Goal: Information Seeking & Learning: Find specific fact

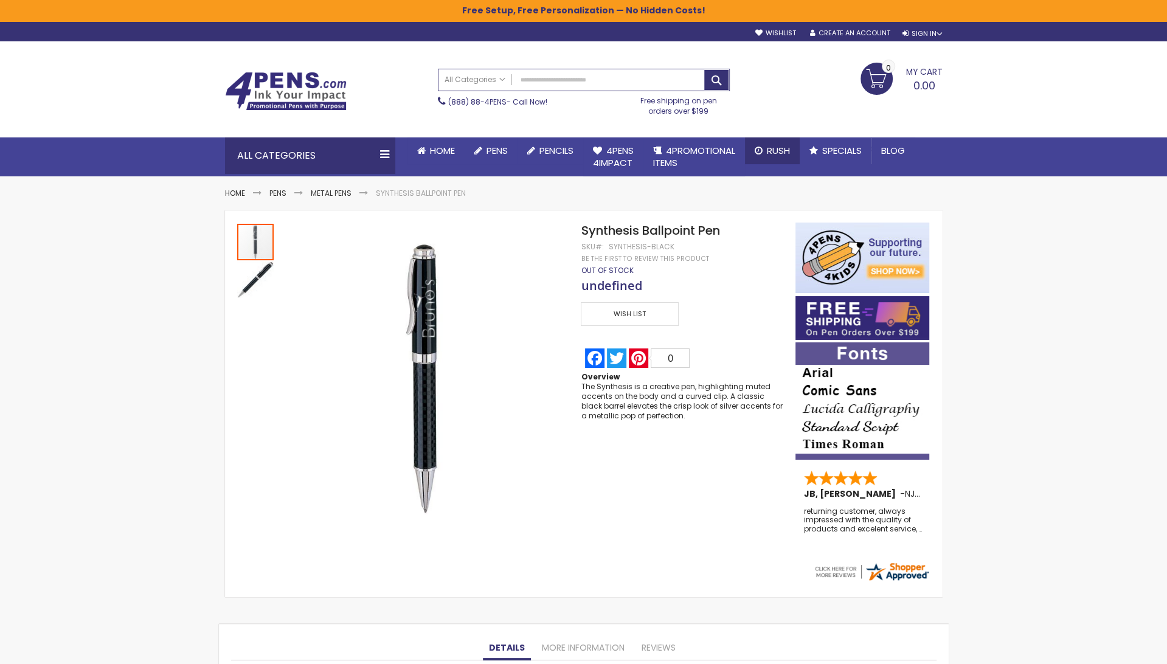
click at [776, 151] on span "Rush" at bounding box center [778, 150] width 23 height 13
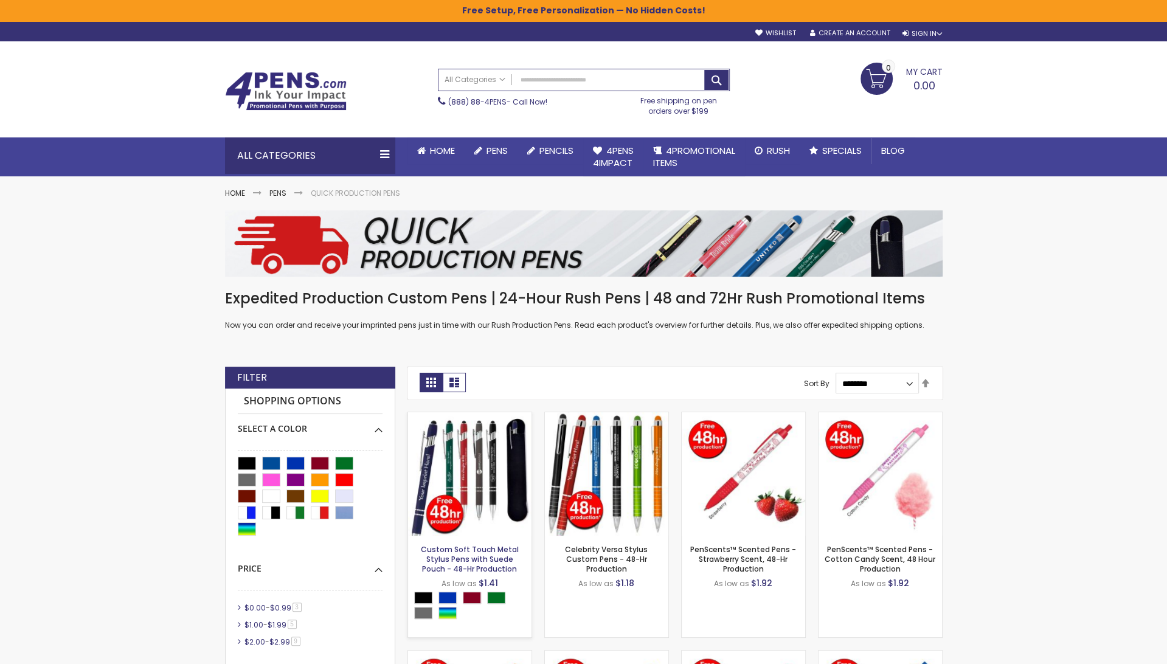
click at [495, 561] on link "Custom Soft Touch Metal Stylus Pens with Suede Pouch - 48-Hr Production" at bounding box center [470, 559] width 98 height 30
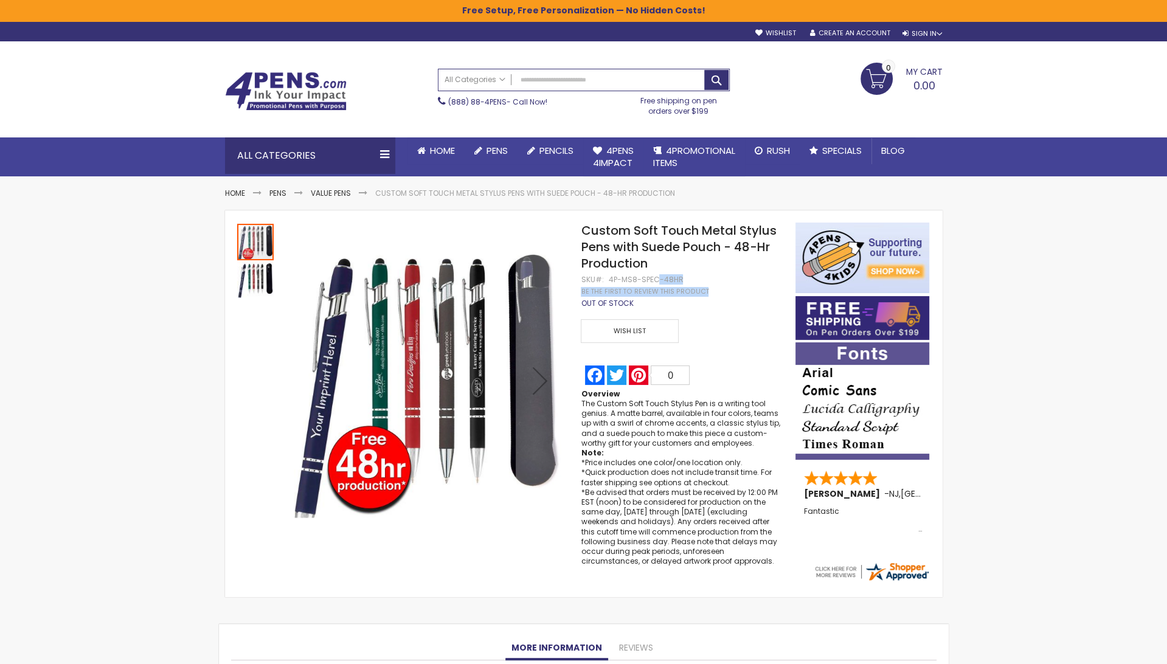
drag, startPoint x: 684, startPoint y: 278, endPoint x: 654, endPoint y: 279, distance: 30.4
click at [654, 279] on div "Custom Soft Touch Metal Stylus Pens with Suede Pouch - 48-Hr Production SKU 4P-…" at bounding box center [682, 397] width 202 height 350
click at [654, 279] on div "4P-MS8-SPEC-48HR" at bounding box center [645, 280] width 75 height 10
drag, startPoint x: 607, startPoint y: 278, endPoint x: 679, endPoint y: 278, distance: 71.7
click at [679, 278] on div "4P-MS8-SPEC-48HR" at bounding box center [645, 280] width 75 height 10
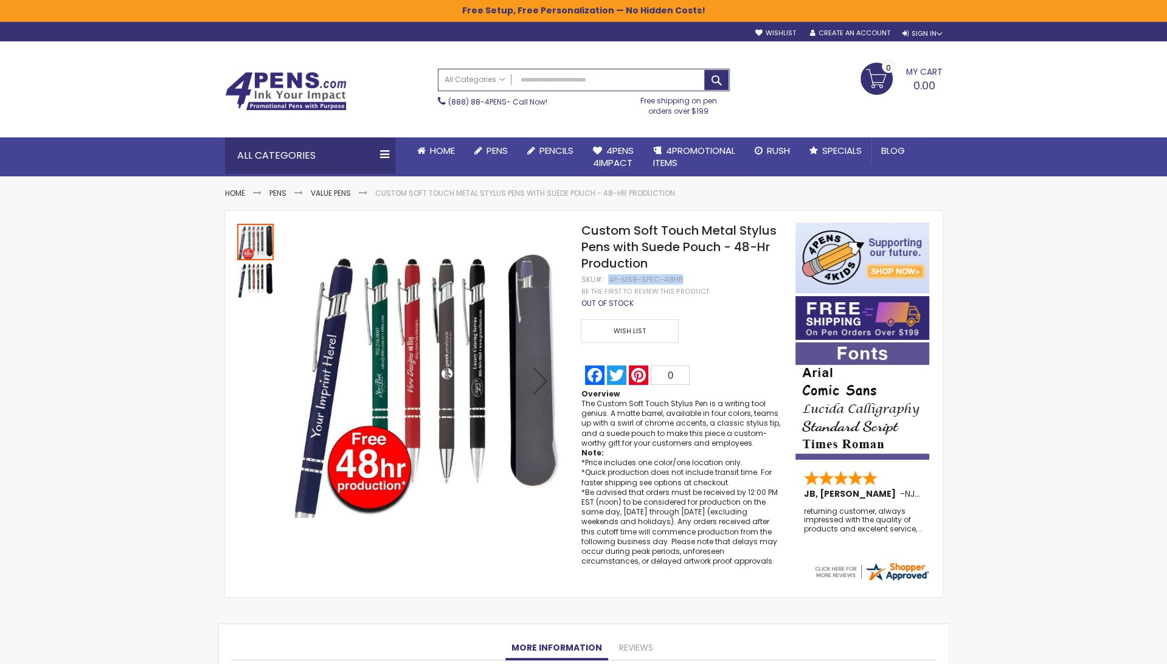
copy div "4P-MS8-SPEC-48HR"
click at [778, 150] on span "Rush" at bounding box center [778, 150] width 23 height 13
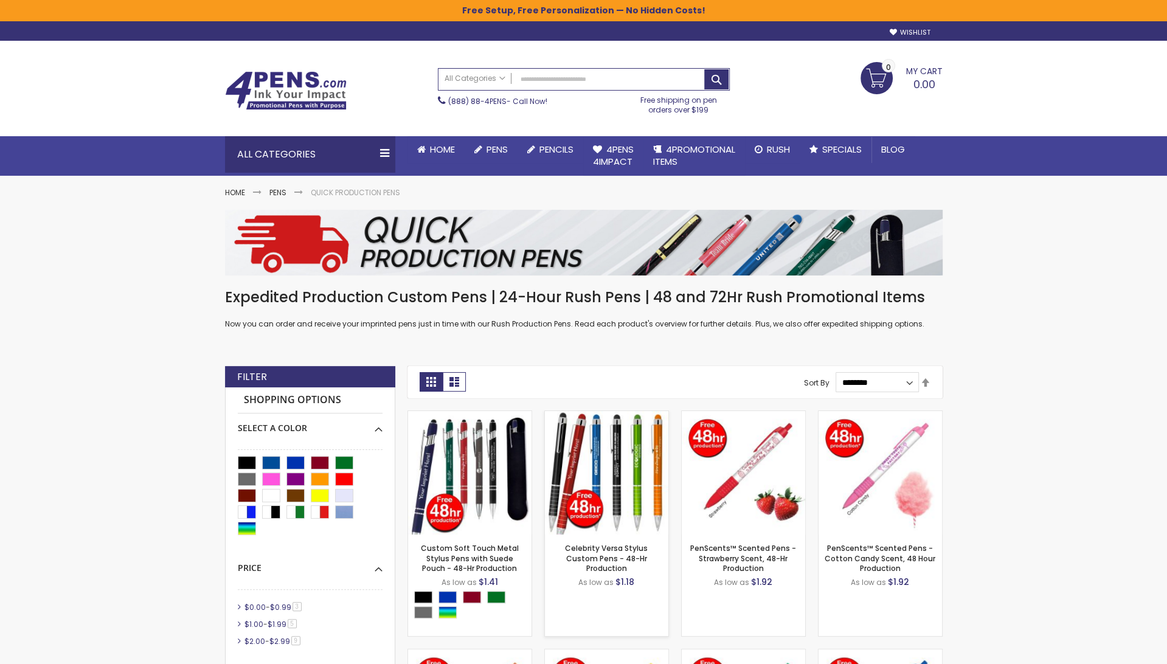
click at [593, 523] on img at bounding box center [606, 472] width 123 height 123
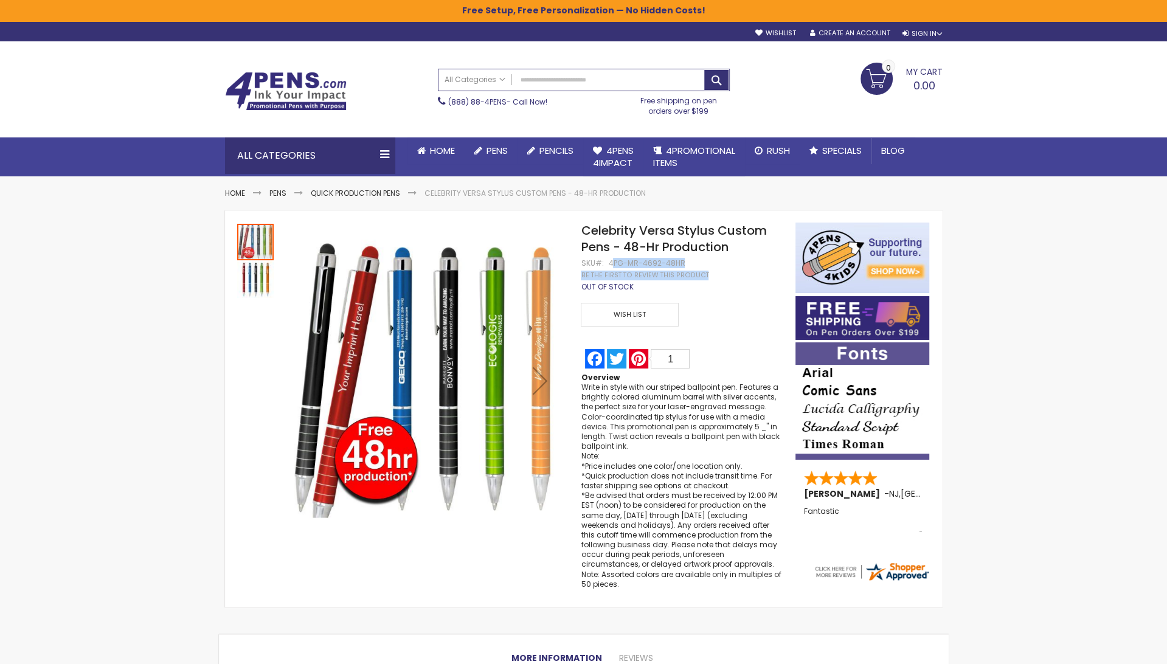
drag, startPoint x: 682, startPoint y: 261, endPoint x: 610, endPoint y: 263, distance: 71.7
click at [610, 263] on div "Celebrity Versa Stylus Custom Pens - 48-Hr Production SKU 4PG-MR-4692-48HR Be t…" at bounding box center [682, 408] width 202 height 373
click at [610, 263] on div "4PG-MR-4692-48HR" at bounding box center [646, 263] width 77 height 10
drag, startPoint x: 607, startPoint y: 263, endPoint x: 680, endPoint y: 261, distance: 73.6
click at [680, 261] on div "4PG-MR-4692-48HR" at bounding box center [646, 263] width 77 height 10
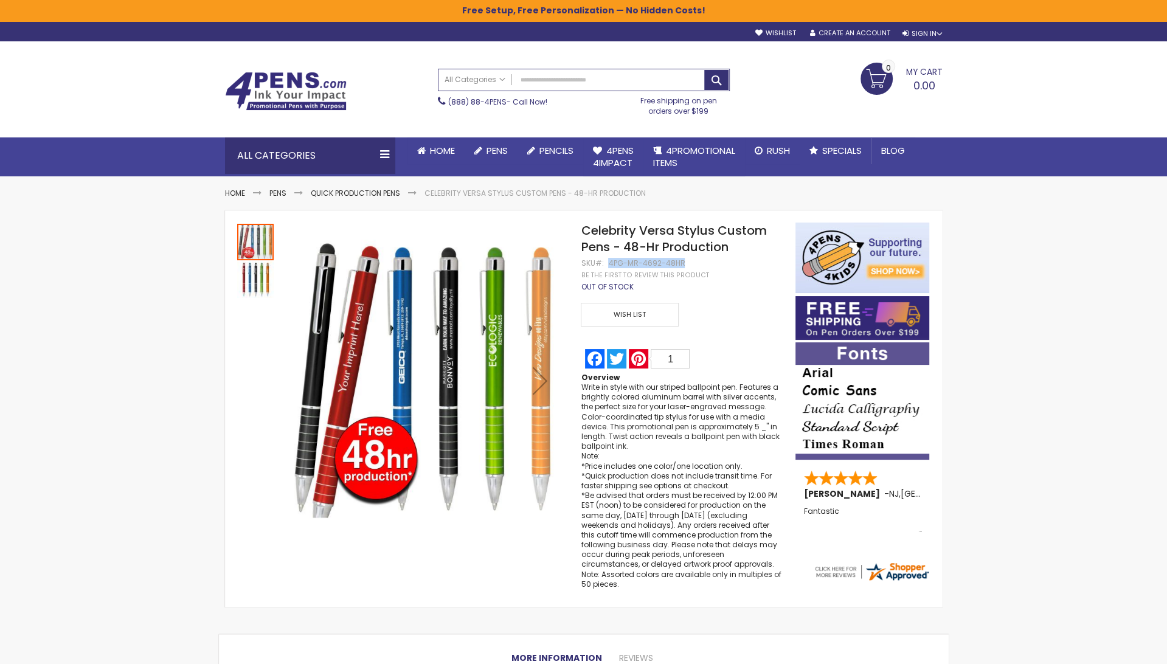
copy div "4PG-MR-4692-48HR"
click at [779, 154] on span "Rush" at bounding box center [778, 150] width 23 height 13
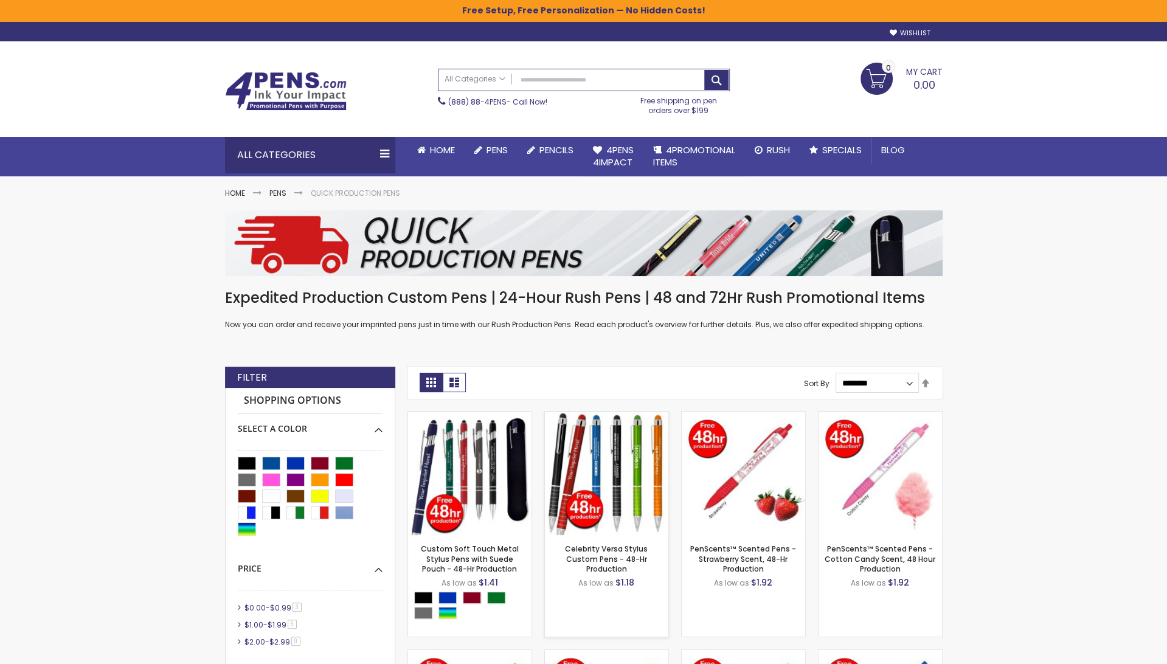
click at [608, 474] on img at bounding box center [606, 473] width 123 height 123
